Goal: Information Seeking & Learning: Learn about a topic

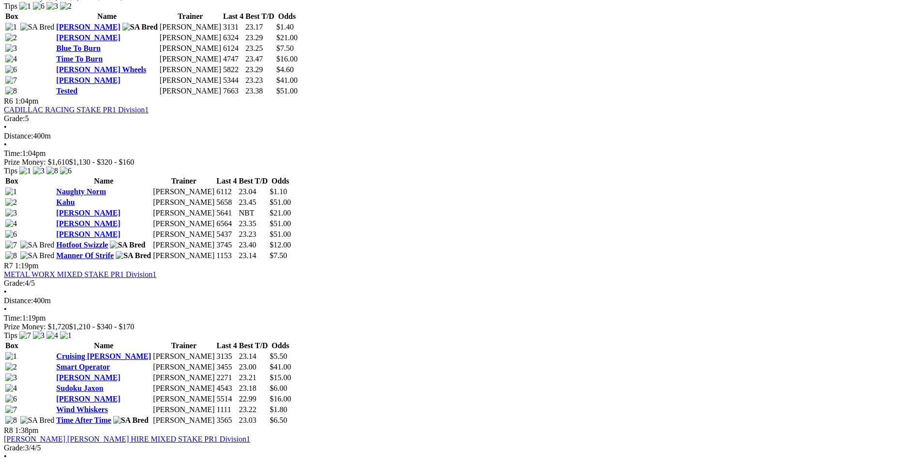
scroll to position [1209, 0]
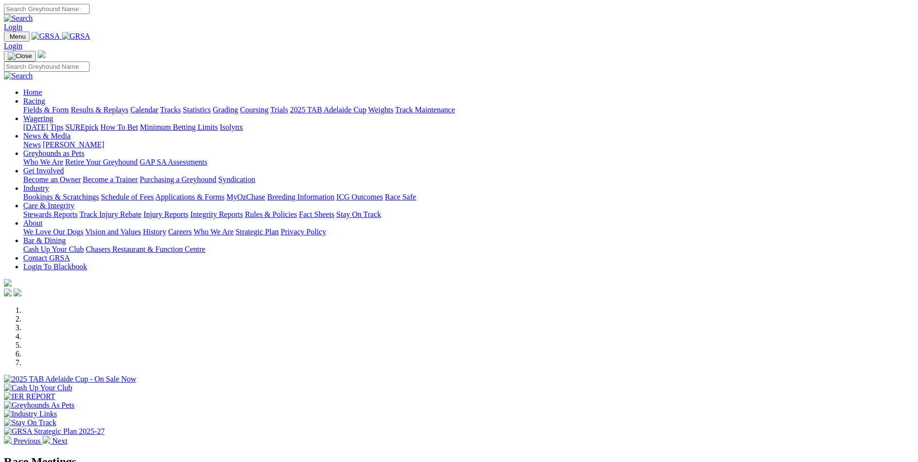
scroll to position [194, 0]
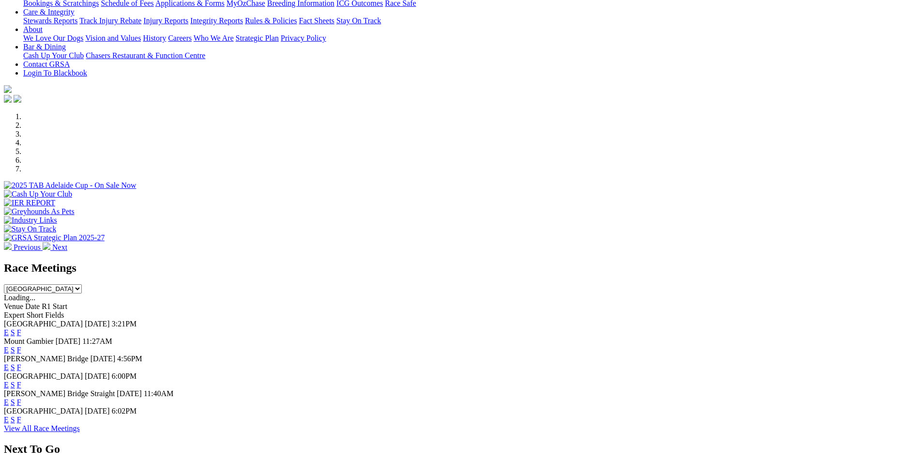
click at [21, 345] on link "F" at bounding box center [19, 349] width 4 height 8
